Goal: Find specific page/section: Find specific page/section

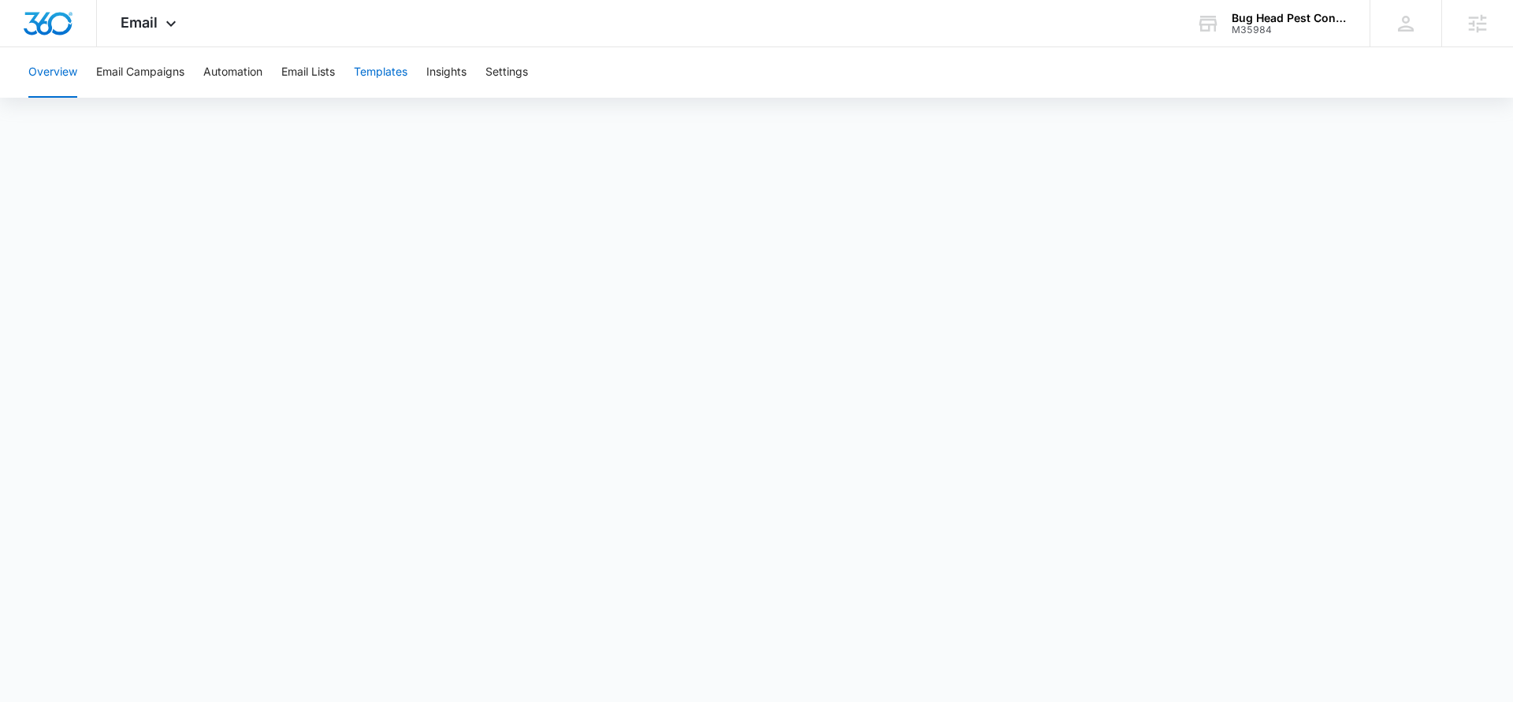
click at [392, 80] on button "Templates" at bounding box center [381, 72] width 54 height 50
click at [179, 28] on icon at bounding box center [171, 27] width 19 height 19
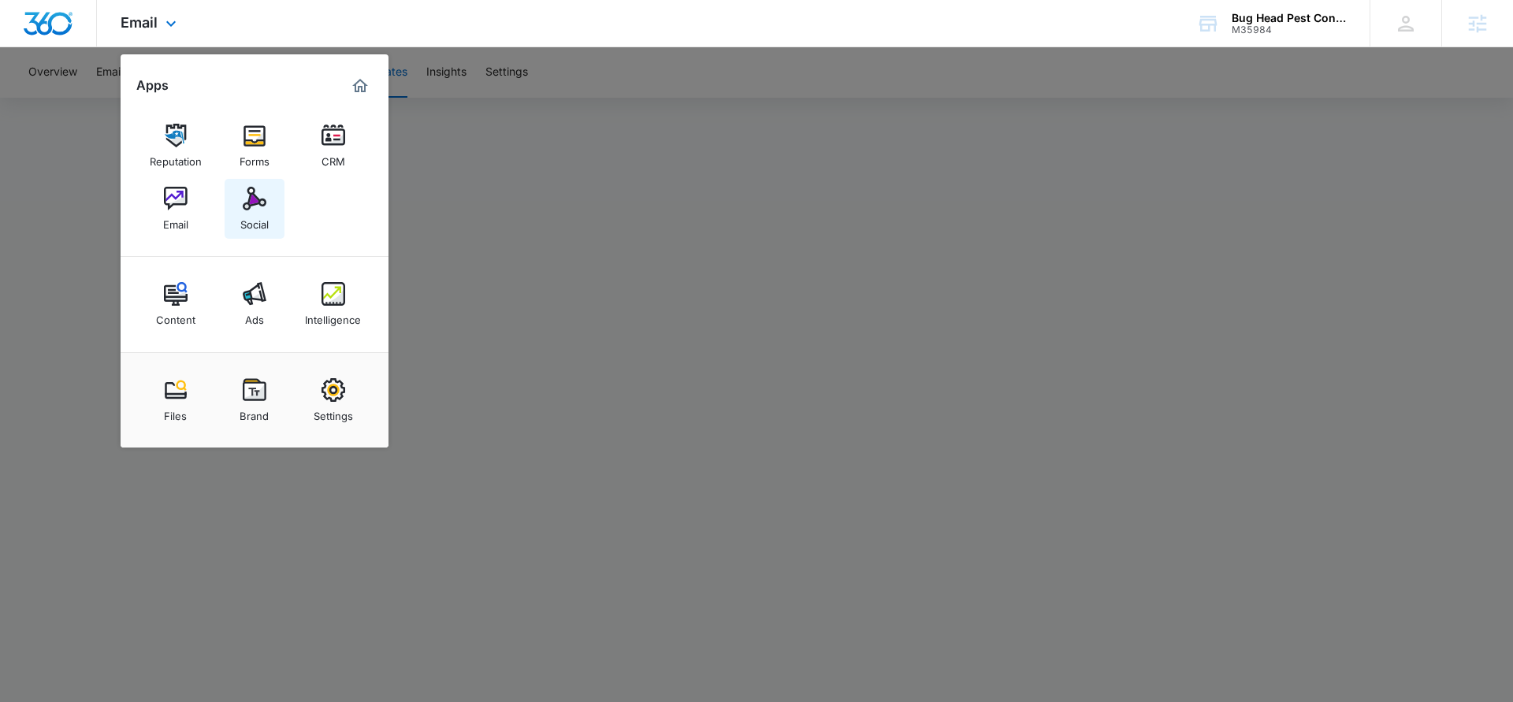
click at [247, 205] on img at bounding box center [255, 199] width 24 height 24
